Goal: Information Seeking & Learning: Learn about a topic

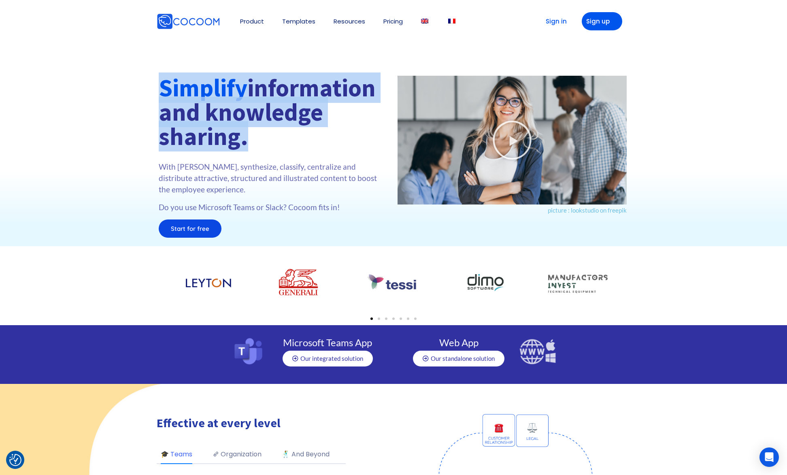
click at [241, 136] on div "Simplify information and knowledge sharing. With [PERSON_NAME], synthesize, cla…" at bounding box center [274, 157] width 239 height 170
drag, startPoint x: 264, startPoint y: 143, endPoint x: 45, endPoint y: 65, distance: 232.9
click at [45, 65] on div "Simplify information and knowledge sharing. With Cocoom, synthesize, classify, …" at bounding box center [393, 135] width 787 height 222
drag, startPoint x: 207, startPoint y: 115, endPoint x: 277, endPoint y: 148, distance: 77.7
click at [277, 148] on div "Simplify information and knowledge sharing. With Cocoom, synthesize, classify, …" at bounding box center [274, 157] width 231 height 162
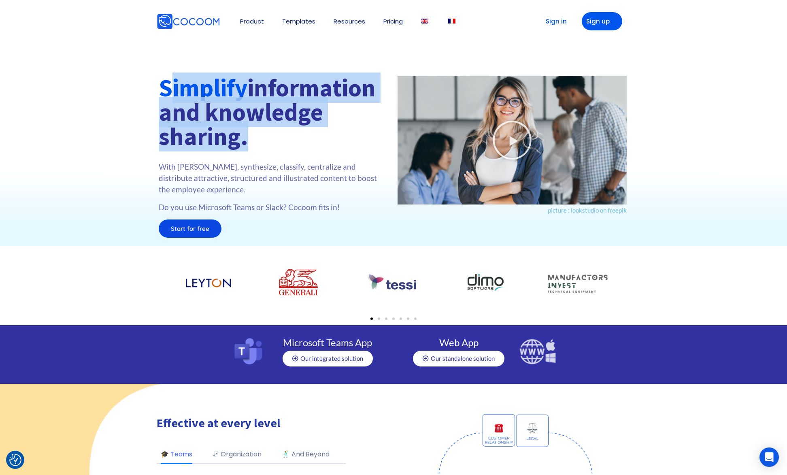
click at [276, 149] on div at bounding box center [274, 155] width 231 height 13
